Goal: Complete application form

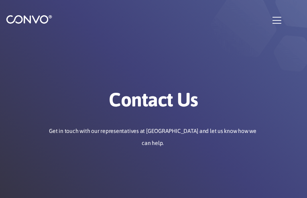
type input "meHdZLOi"
type input "[EMAIL_ADDRESS][DOMAIN_NAME]"
type input "PRGCEeTR"
type input "kUeAbDHPd"
type input "fgdGkUyyrhTRvMp"
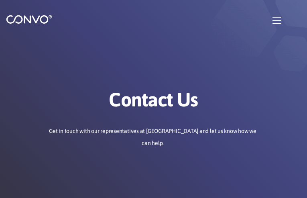
type input "GpJFVfNakeLFf"
type input "ajarajunugo306@gmail.com"
type input "kLDRbzWwtXaDyrg"
type input "yGCUoIXUQFsiRmN"
checkbox input"] "false"
